Goal: Transaction & Acquisition: Purchase product/service

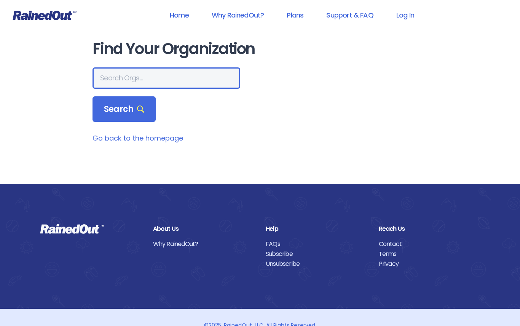
click at [184, 81] on input "text" at bounding box center [167, 77] width 148 height 21
type input "Hilton sno"
click at [107, 112] on span "Search" at bounding box center [124, 109] width 40 height 11
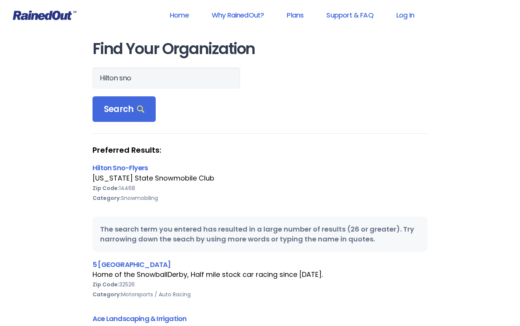
click at [116, 166] on link "Hilton Sno-Flyers" at bounding box center [120, 168] width 55 height 10
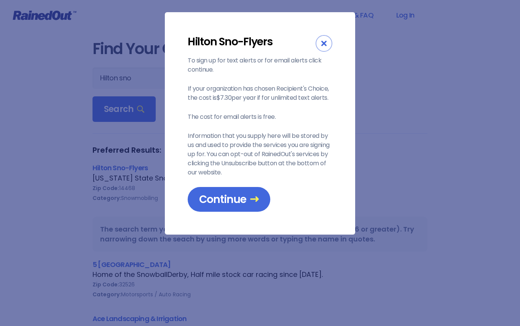
click at [240, 202] on span "Continue" at bounding box center [229, 199] width 60 height 13
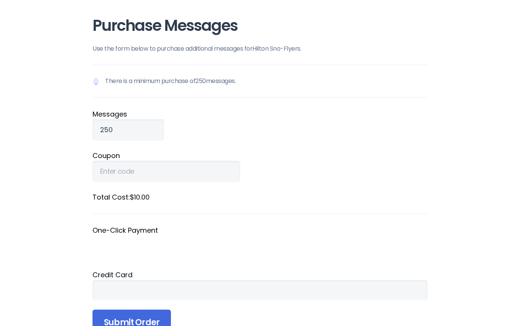
scroll to position [23, 0]
click at [128, 133] on input "250" at bounding box center [129, 130] width 72 height 21
type input "2500"
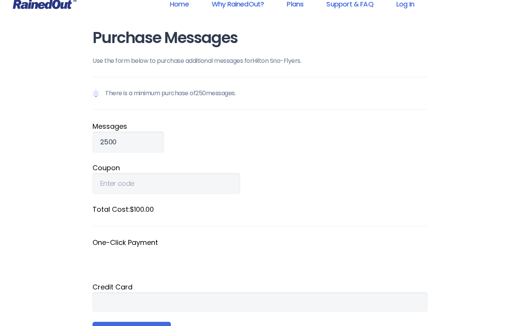
scroll to position [0, 0]
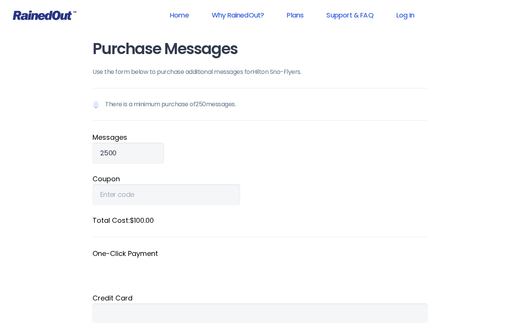
click at [293, 18] on link "Plans" at bounding box center [295, 14] width 37 height 17
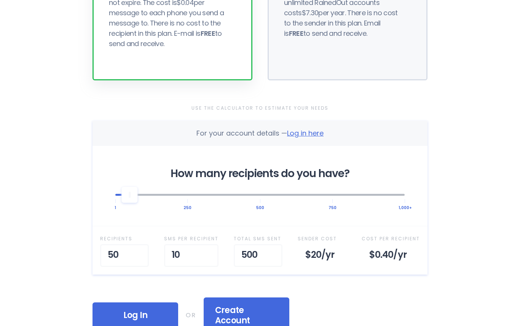
scroll to position [158, 0]
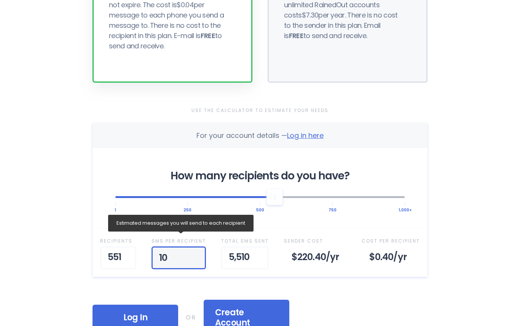
click at [180, 262] on input "10" at bounding box center [179, 257] width 54 height 23
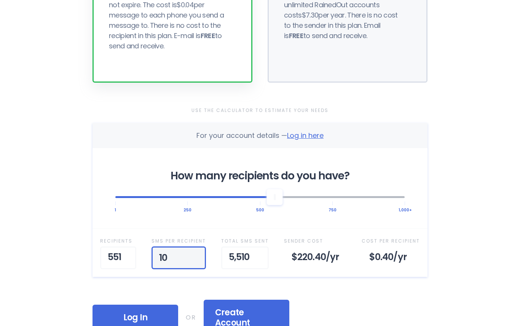
scroll to position [157, 0]
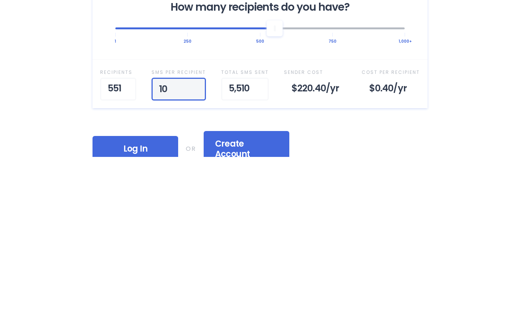
type input "1"
